Goal: Task Accomplishment & Management: Manage account settings

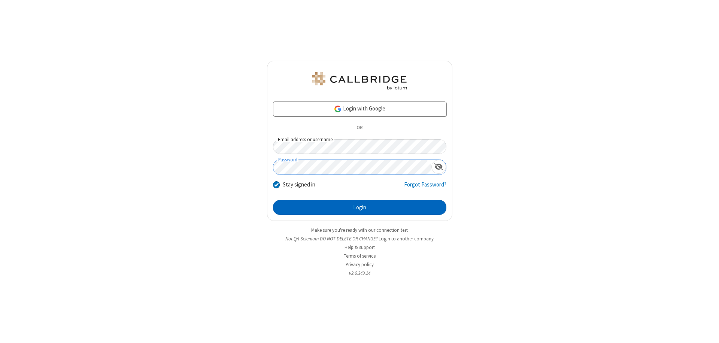
click at [360, 208] on button "Login" at bounding box center [359, 207] width 173 height 15
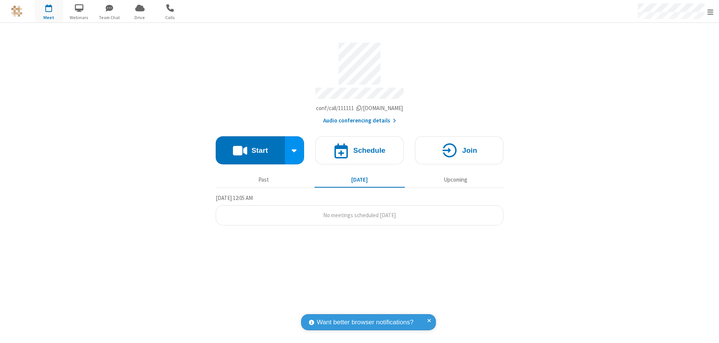
click at [711, 12] on span "Open menu" at bounding box center [711, 11] width 6 height 7
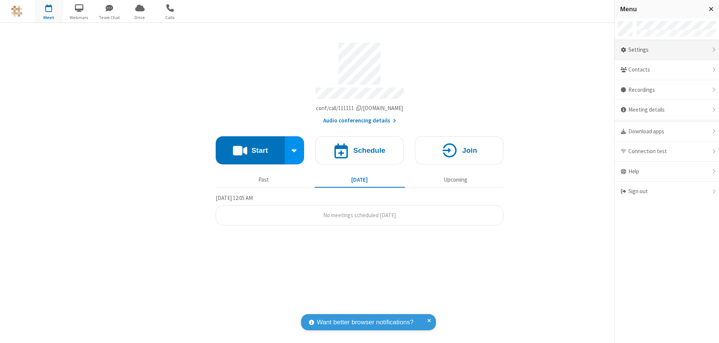
click at [667, 50] on div "Settings" at bounding box center [667, 50] width 105 height 20
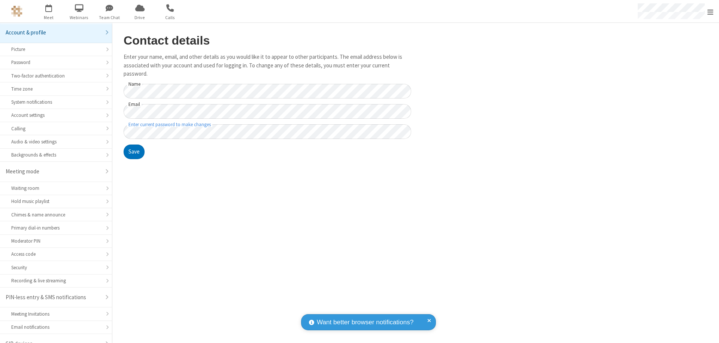
scroll to position [10, 0]
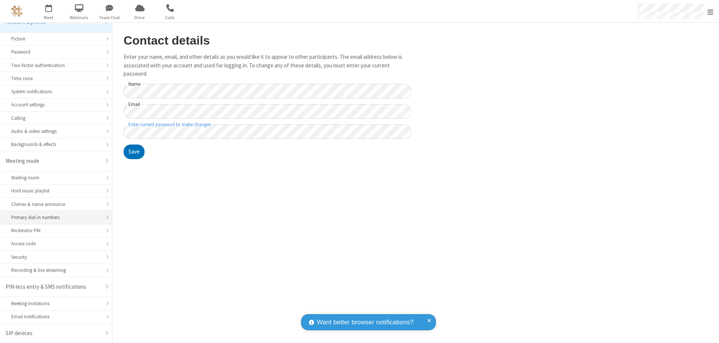
click at [53, 218] on div "Primary dial-in numbers" at bounding box center [56, 217] width 90 height 7
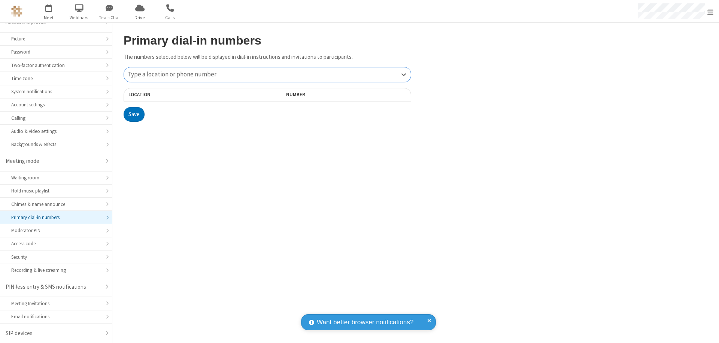
click at [267, 75] on div "Type a location or phone number" at bounding box center [267, 74] width 287 height 15
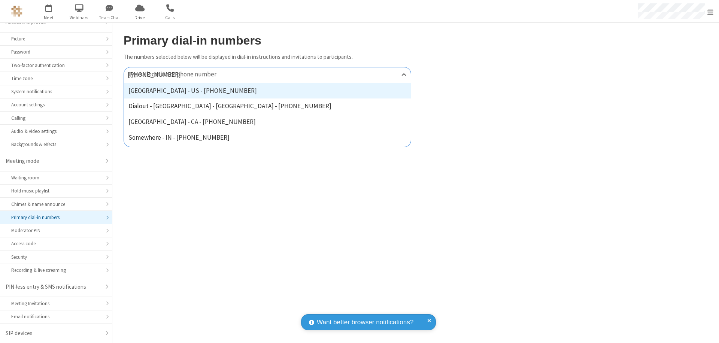
type input "[PHONE_NUMBER]"
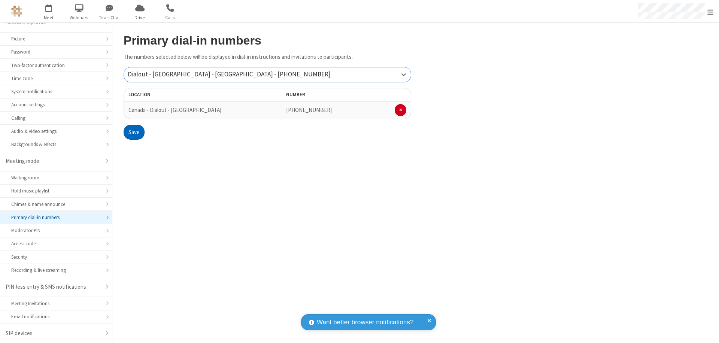
click at [134, 132] on button "Save" at bounding box center [134, 132] width 21 height 15
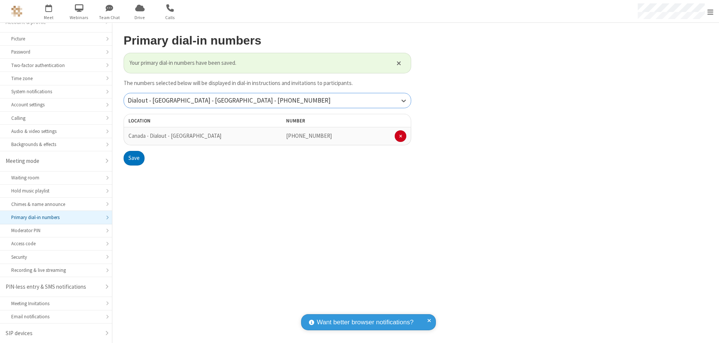
click at [267, 100] on div "Dialout - [GEOGRAPHIC_DATA] - [GEOGRAPHIC_DATA] - [PHONE_NUMBER]" at bounding box center [267, 100] width 287 height 15
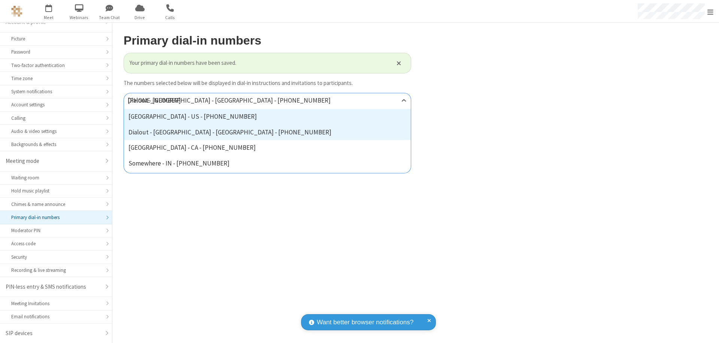
type input "[PHONE_NUMBER]"
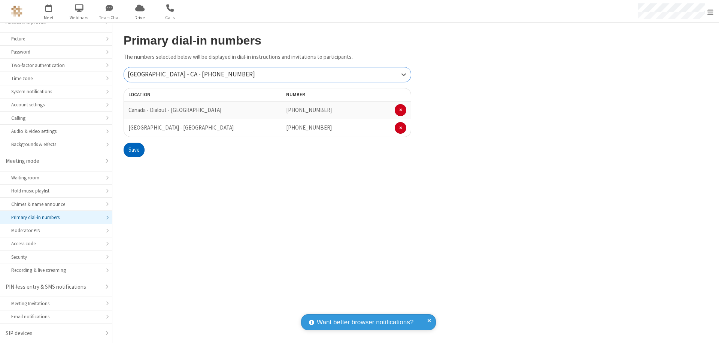
click at [134, 150] on button "Save" at bounding box center [134, 150] width 21 height 15
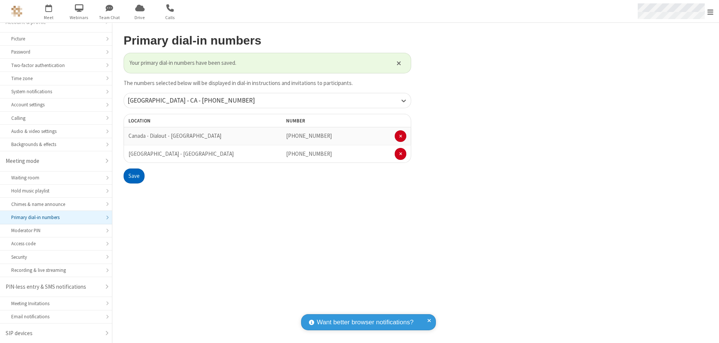
click at [711, 12] on span "Open menu" at bounding box center [711, 11] width 6 height 7
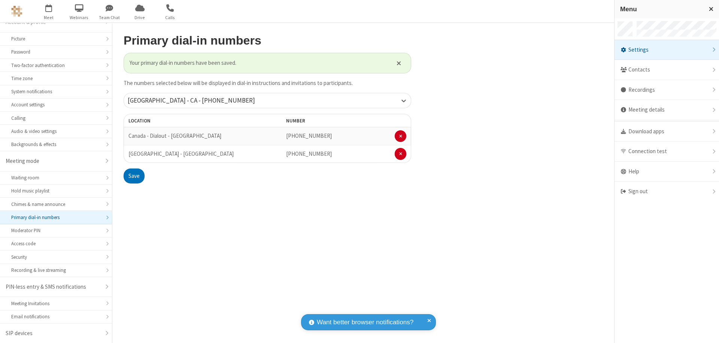
click at [667, 50] on div "Settings" at bounding box center [667, 50] width 105 height 20
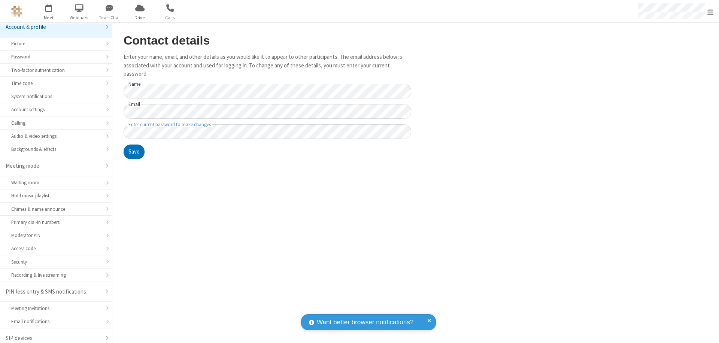
scroll to position [10, 0]
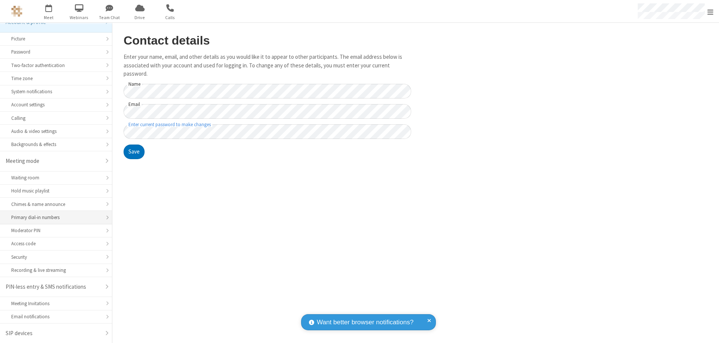
click at [53, 218] on div "Primary dial-in numbers" at bounding box center [56, 217] width 90 height 7
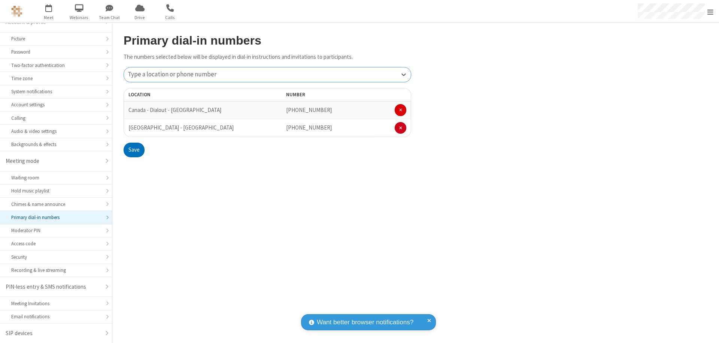
click at [400, 110] on span at bounding box center [400, 110] width 3 height 4
click at [134, 132] on button "Save" at bounding box center [134, 132] width 21 height 15
